Goal: Task Accomplishment & Management: Complete application form

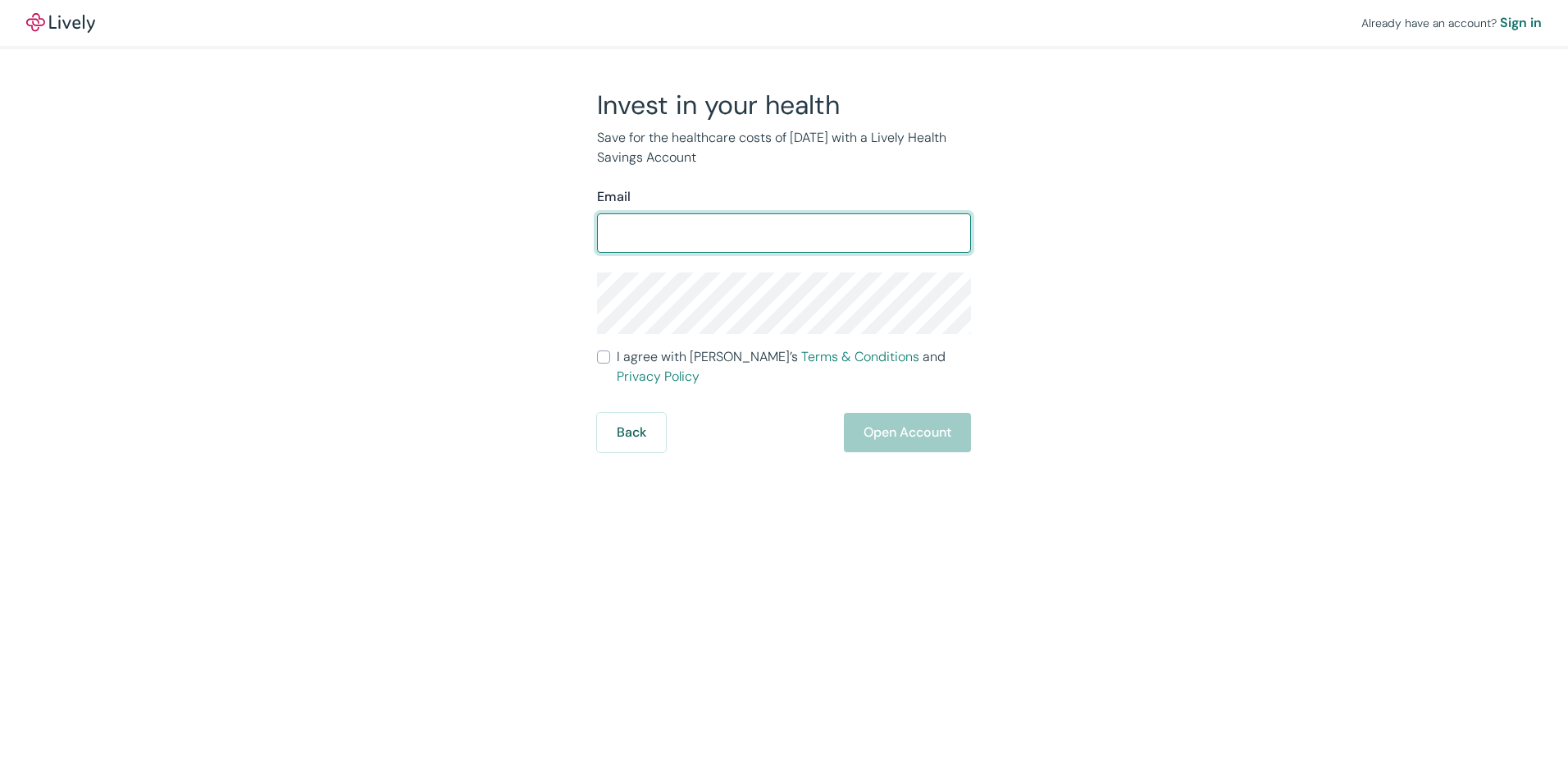
click at [688, 225] on input "Email" at bounding box center [784, 232] width 374 height 32
type input "[EMAIL_ADDRESS][DOMAIN_NAME]"
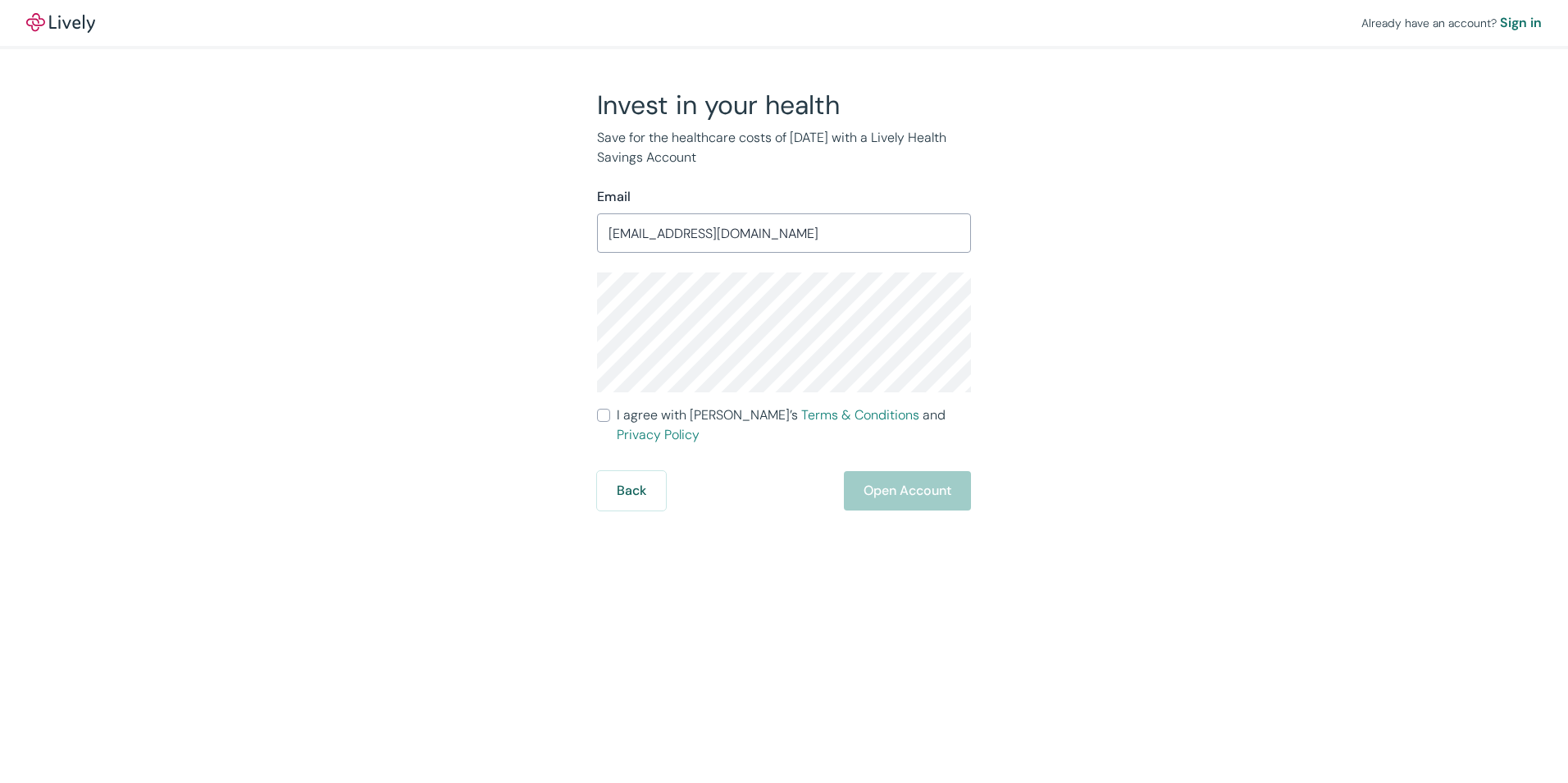
click at [611, 411] on label "I agree with Lively’s Terms & Conditions and Privacy Policy" at bounding box center [784, 425] width 374 height 40
click at [611, 411] on input "I agree with Lively’s Terms & Conditions and Privacy Policy" at bounding box center [604, 416] width 13 height 13
checkbox input "true"
click at [930, 471] on button "Open Account" at bounding box center [907, 491] width 127 height 40
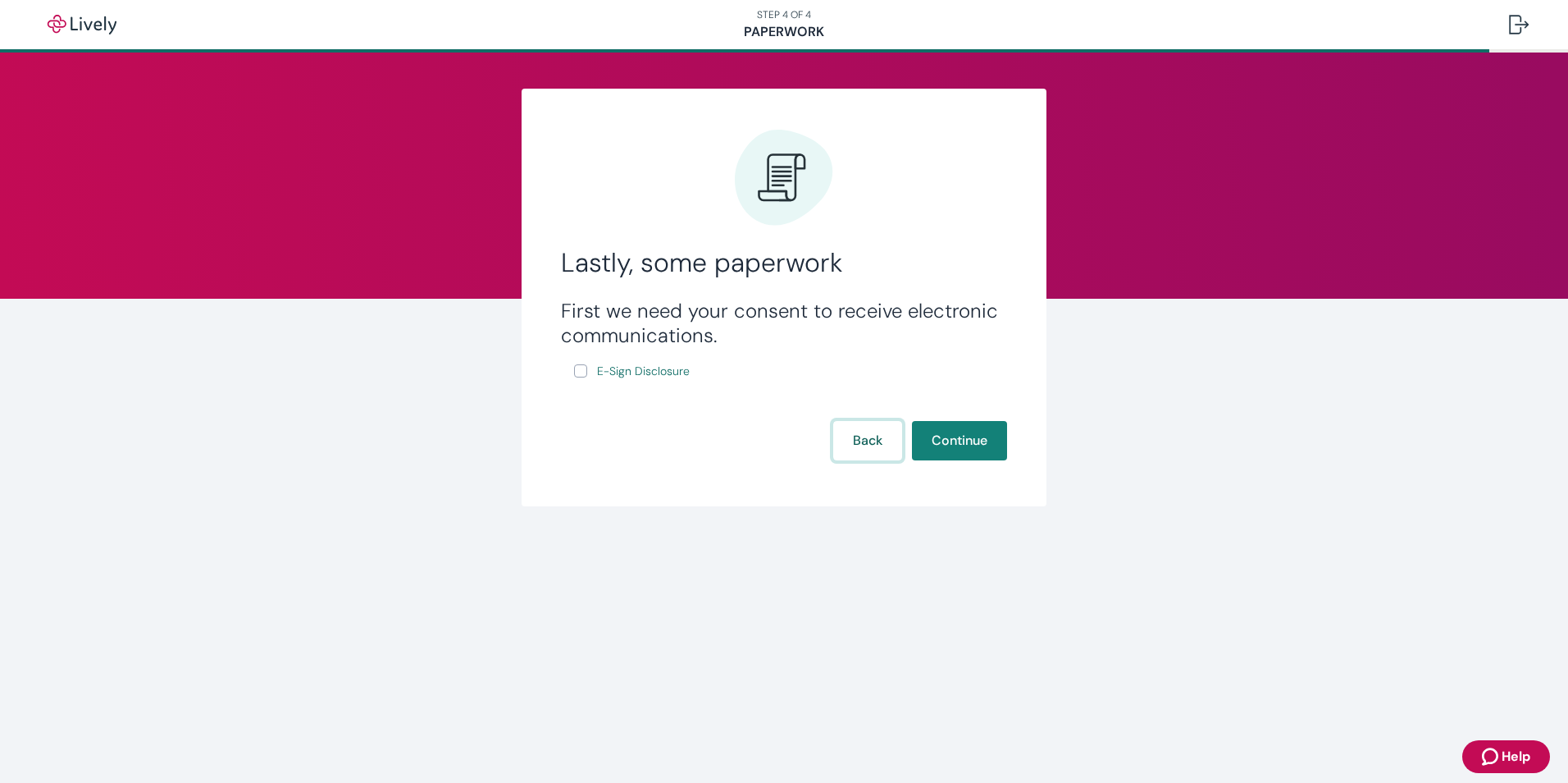
click at [844, 440] on button "Back" at bounding box center [868, 441] width 68 height 40
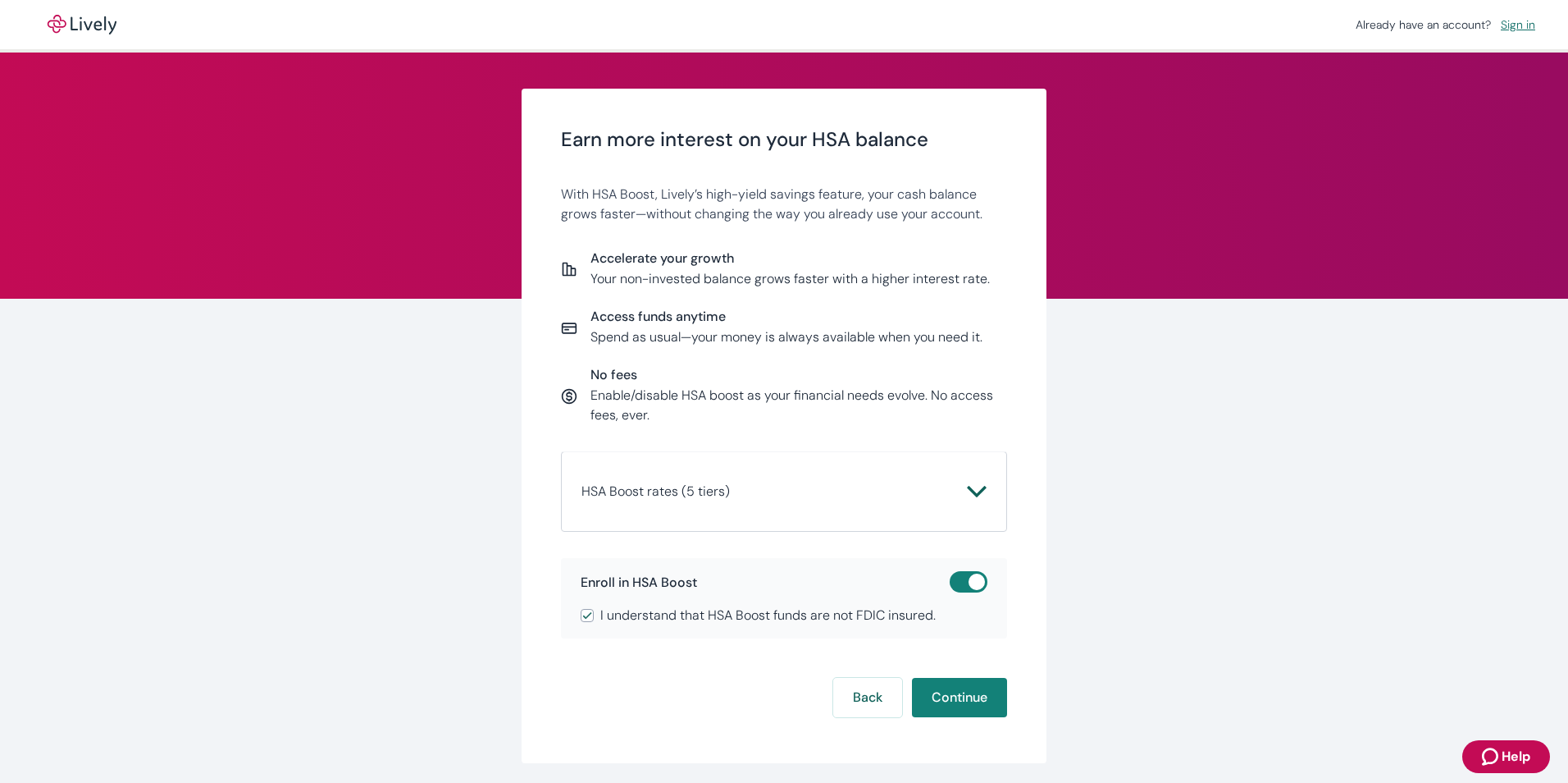
click at [967, 579] on input "checkbox" at bounding box center [976, 582] width 49 height 17
checkbox input "false"
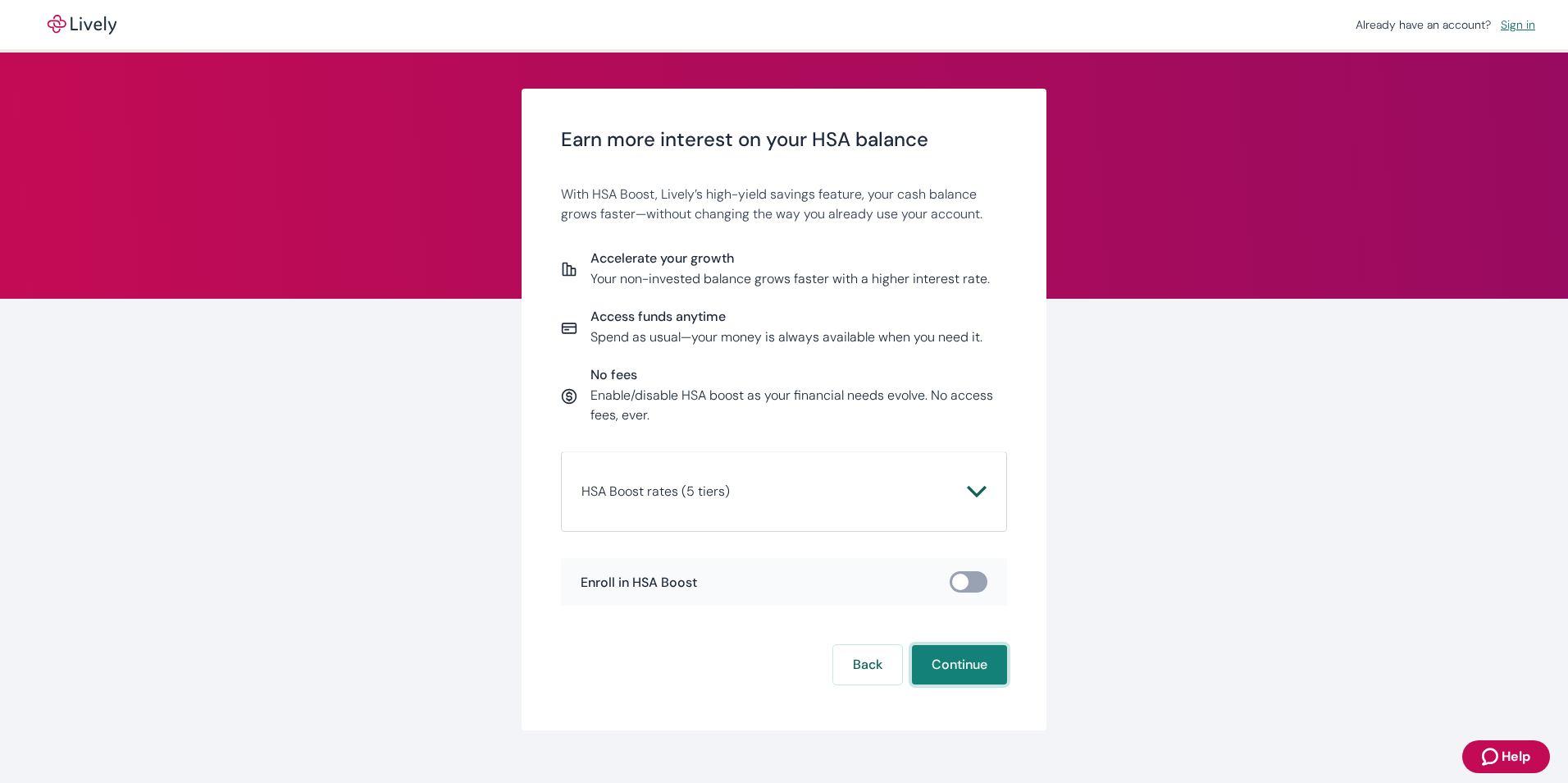
click at [969, 659] on button "Continue" at bounding box center [959, 665] width 95 height 40
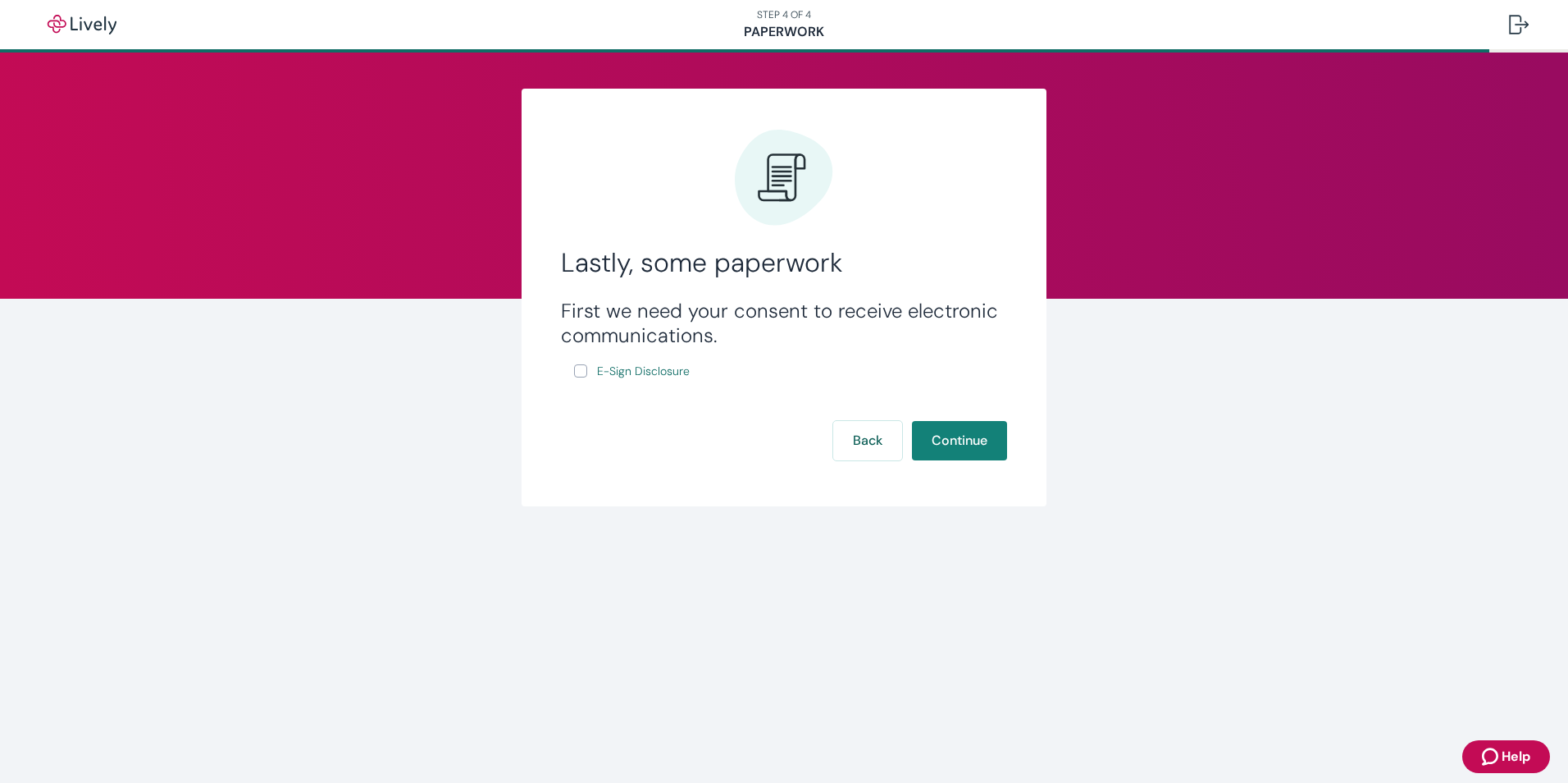
click at [583, 372] on input "E-Sign Disclosure" at bounding box center [581, 371] width 13 height 13
checkbox input "true"
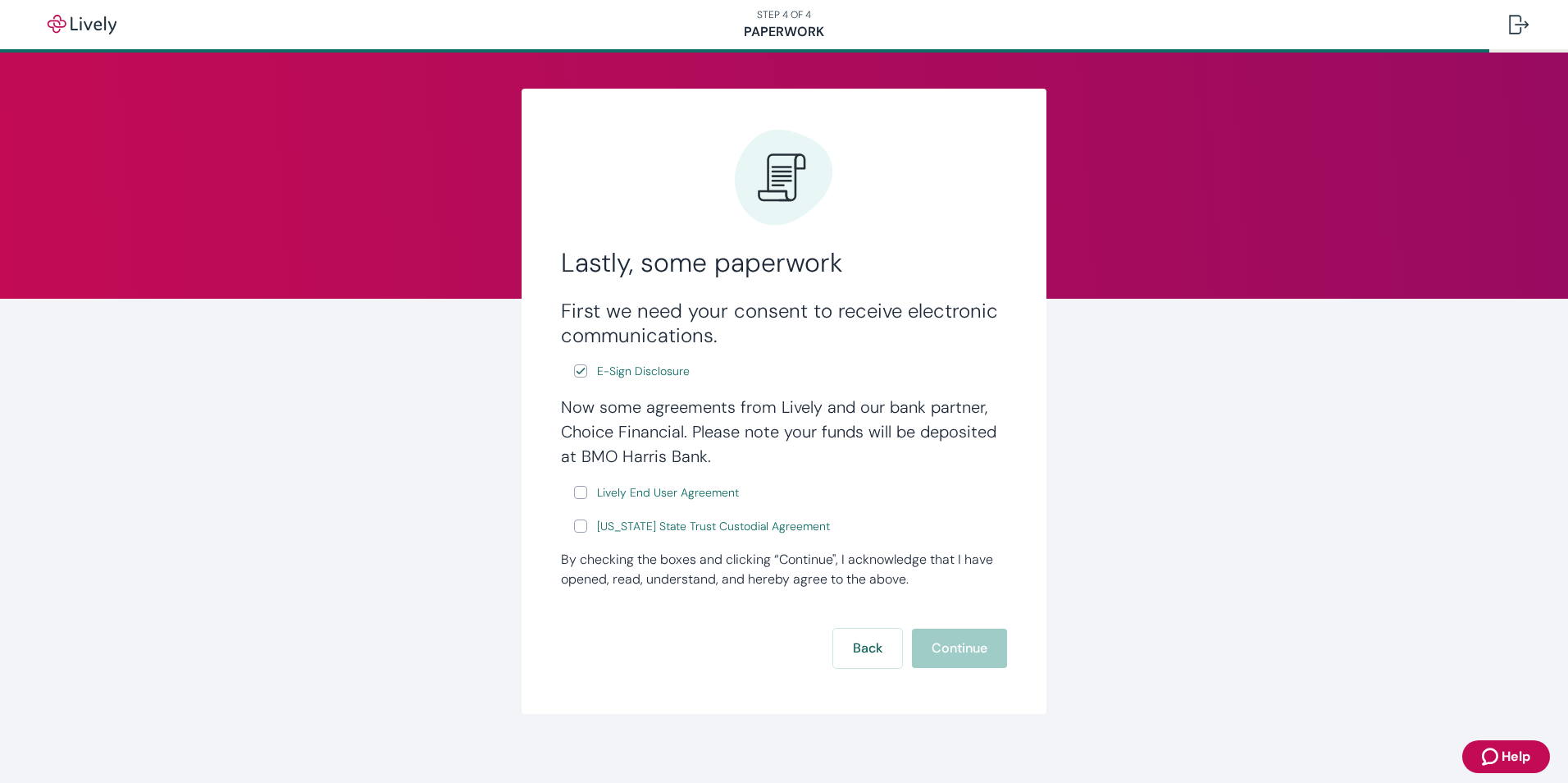
click at [584, 497] on label "Lively End User Agreement" at bounding box center [659, 492] width 168 height 20
click at [584, 497] on input "Lively End User Agreement" at bounding box center [581, 492] width 13 height 13
checkbox input "true"
click at [576, 528] on input "Wyoming State Trust Custodial Agreement" at bounding box center [581, 526] width 13 height 13
checkbox input "true"
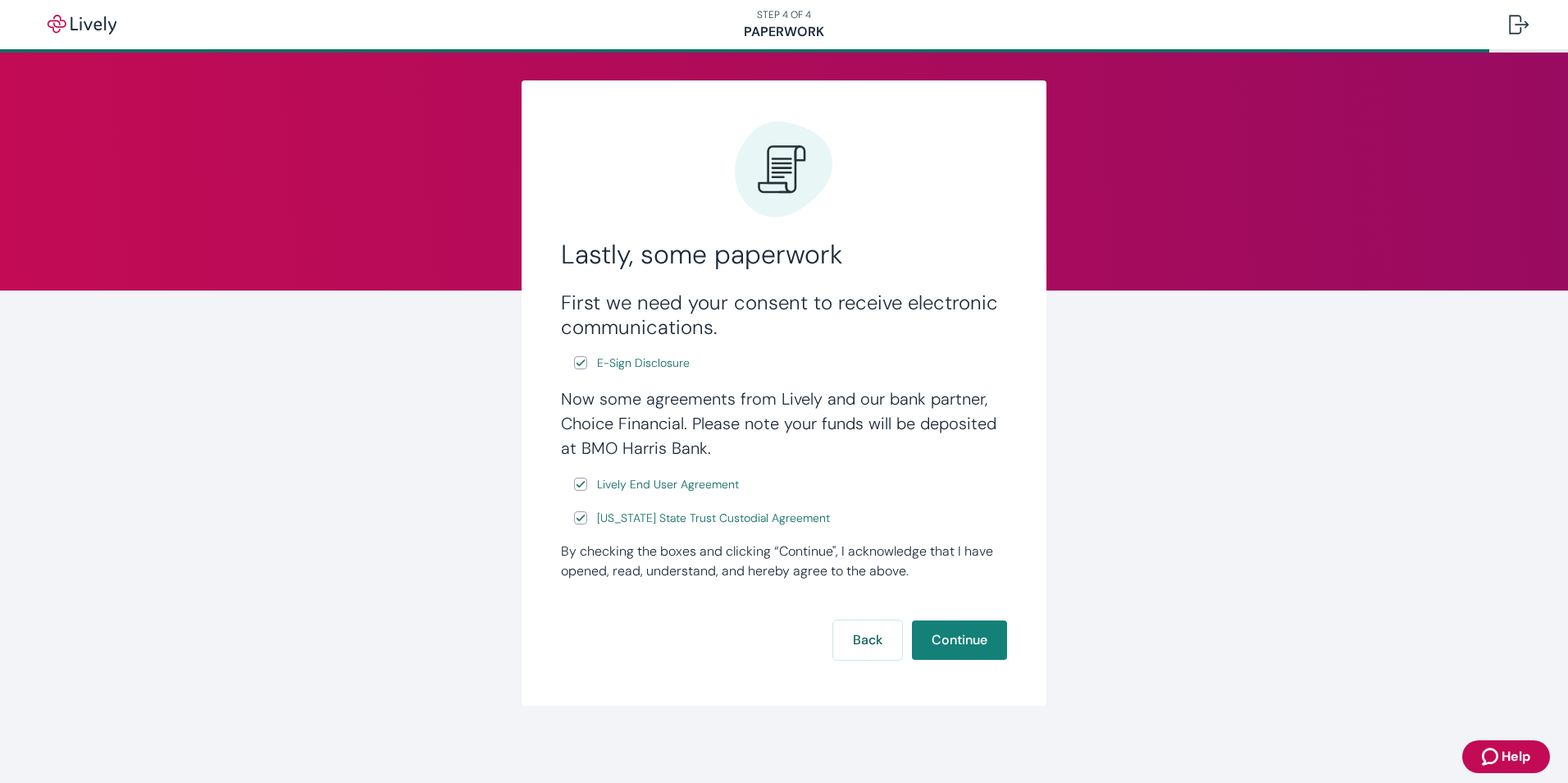
scroll to position [10, 0]
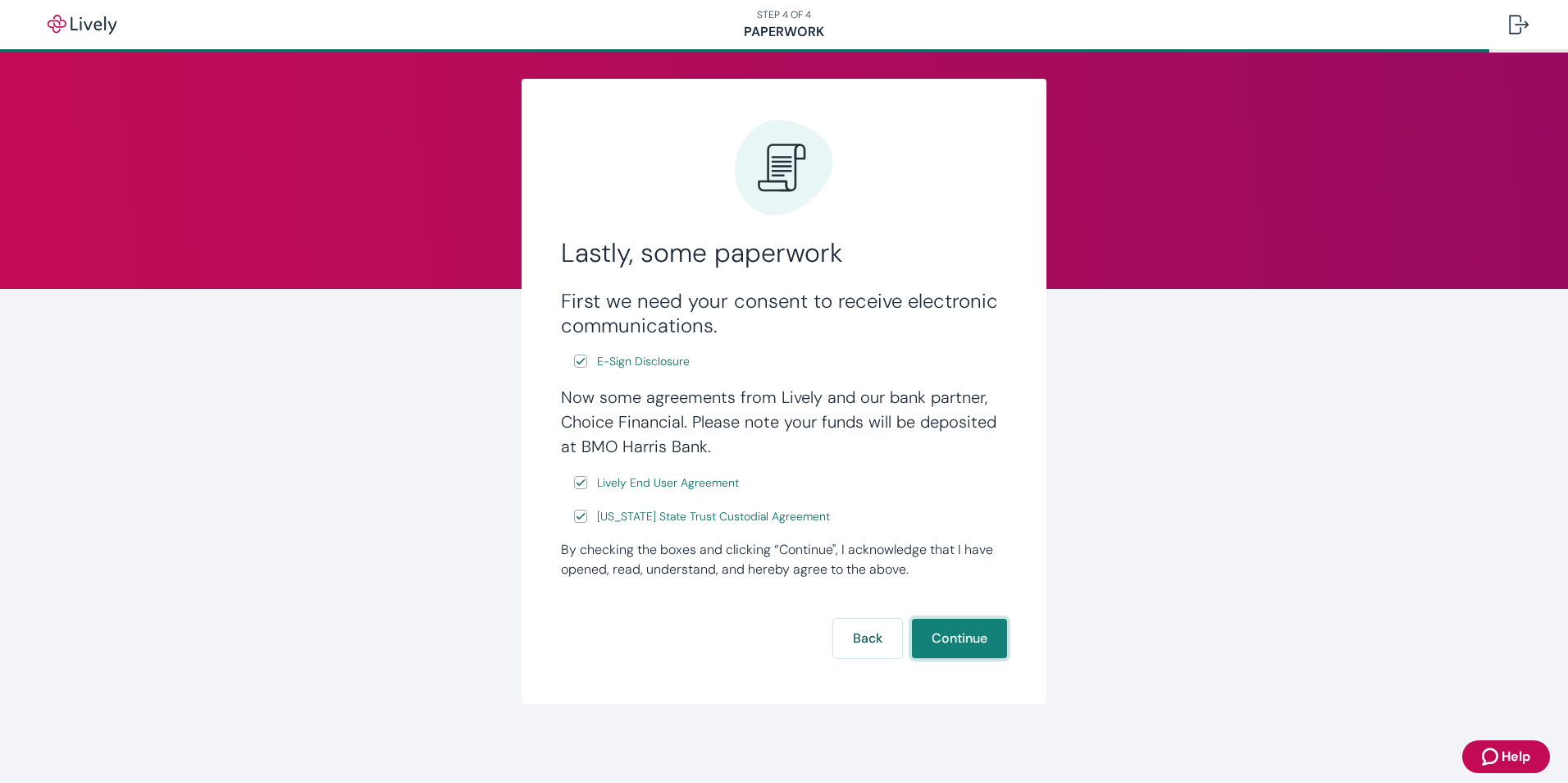
click at [952, 646] on button "Continue" at bounding box center [959, 639] width 95 height 40
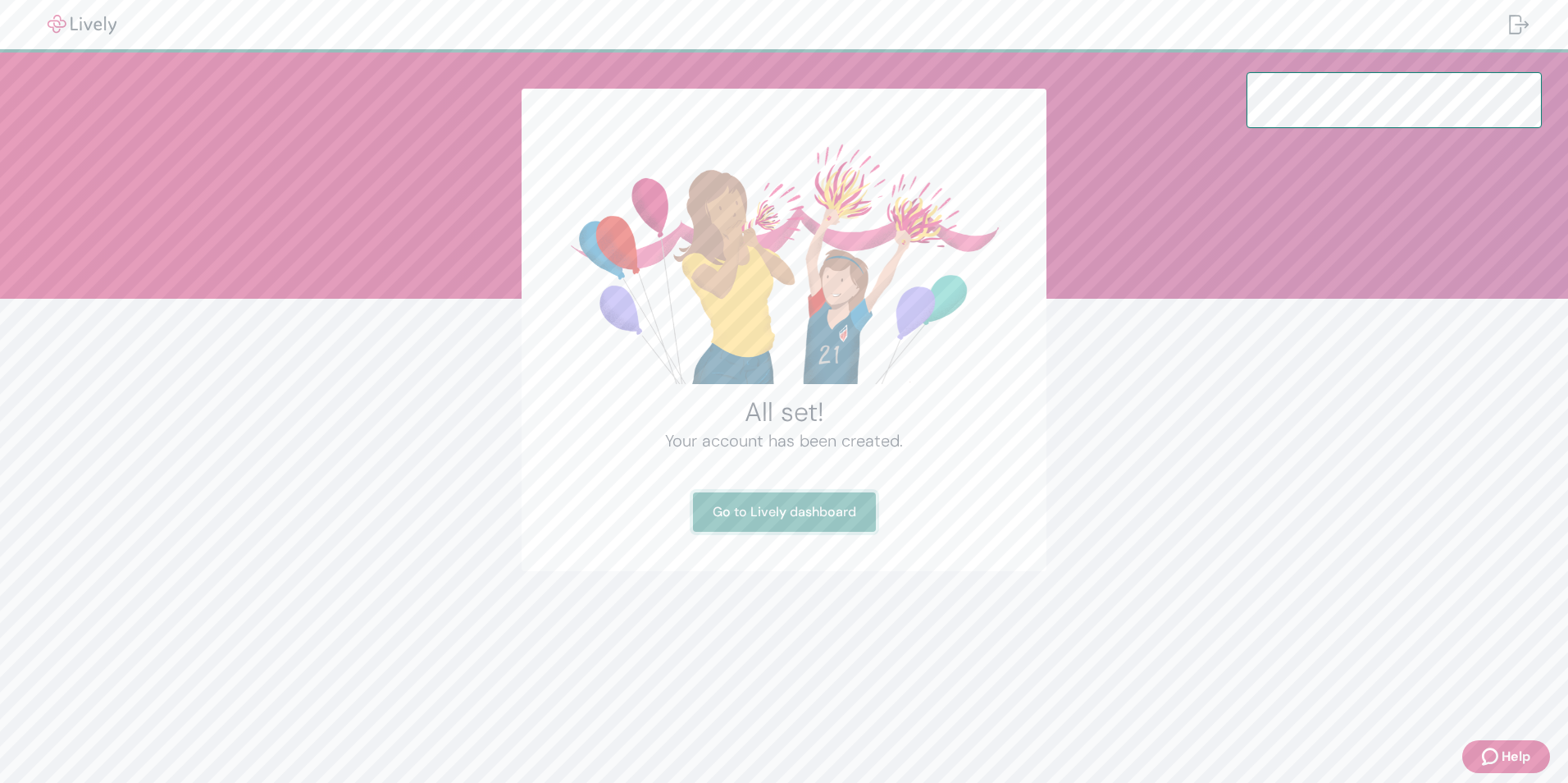
click at [808, 514] on link "Go to Lively dashboard" at bounding box center [784, 512] width 183 height 40
